Goal: Find specific page/section

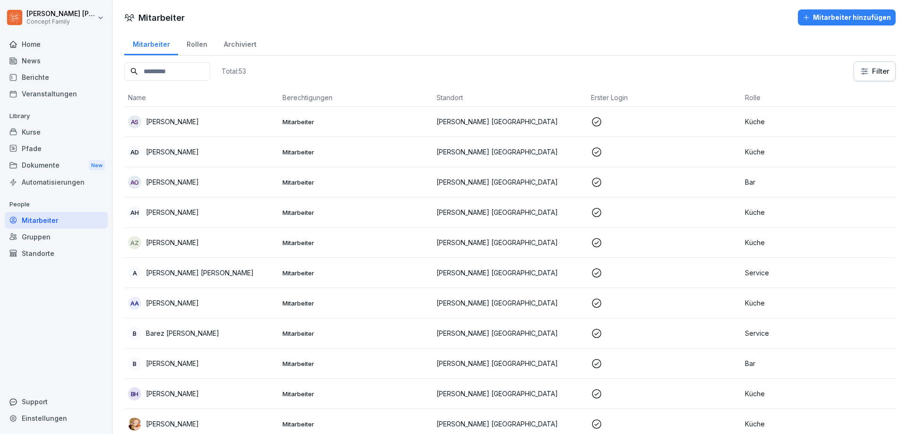
click at [52, 80] on div "Berichte" at bounding box center [56, 77] width 103 height 17
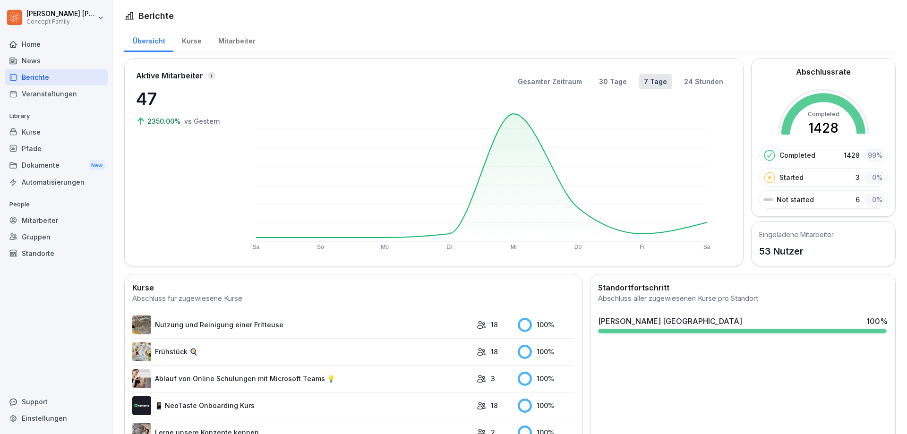
click at [232, 43] on div "Mitarbeiter" at bounding box center [237, 40] width 54 height 24
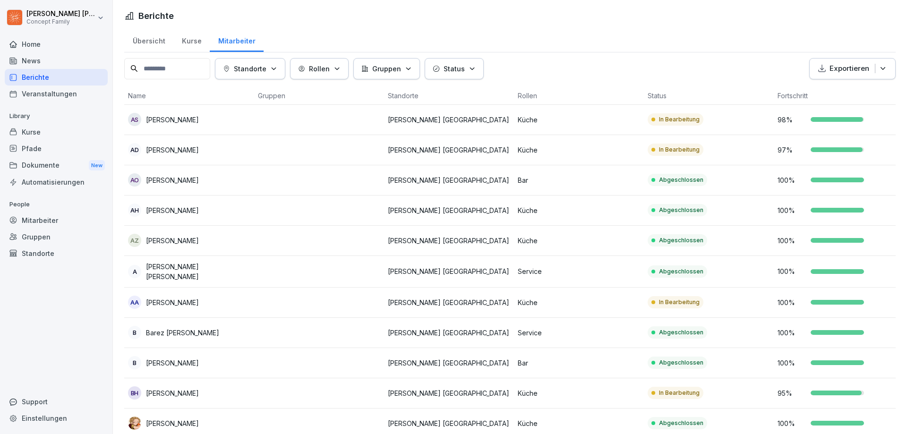
click at [193, 41] on div "Kurse" at bounding box center [191, 40] width 36 height 24
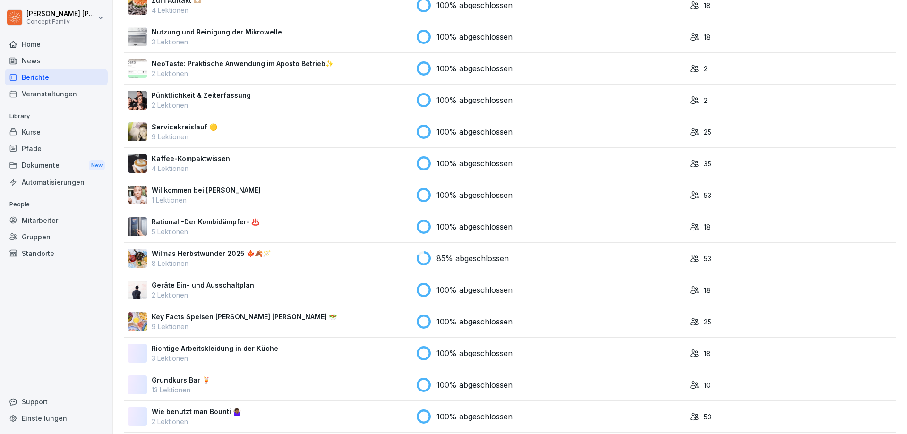
scroll to position [708, 0]
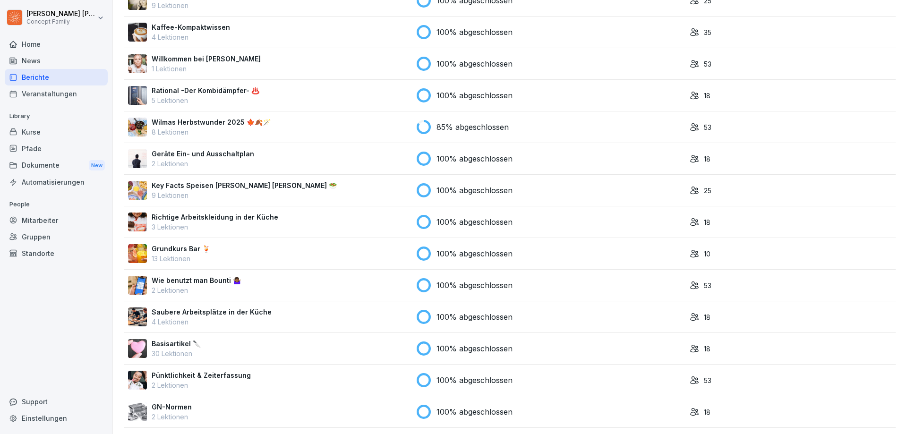
click at [291, 123] on div "Wilmas Herbstwunder 2025 🍁🍂🪄 8 Lektionen" at bounding box center [268, 127] width 281 height 20
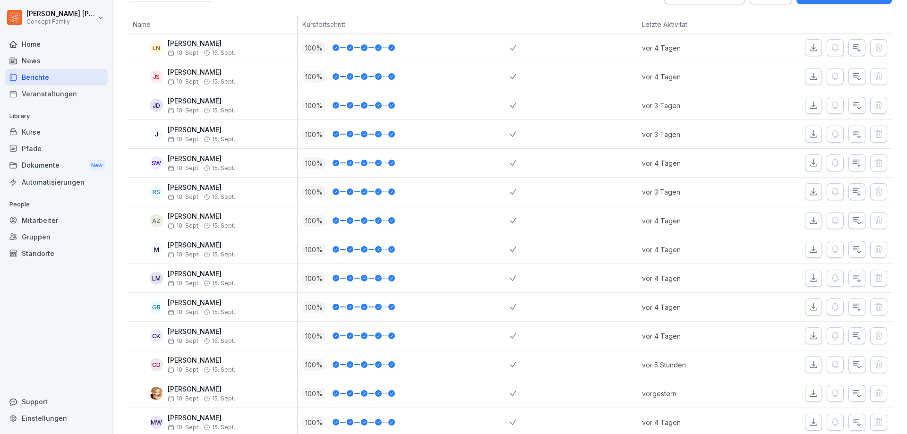
scroll to position [22, 0]
